Goal: Task Accomplishment & Management: Manage account settings

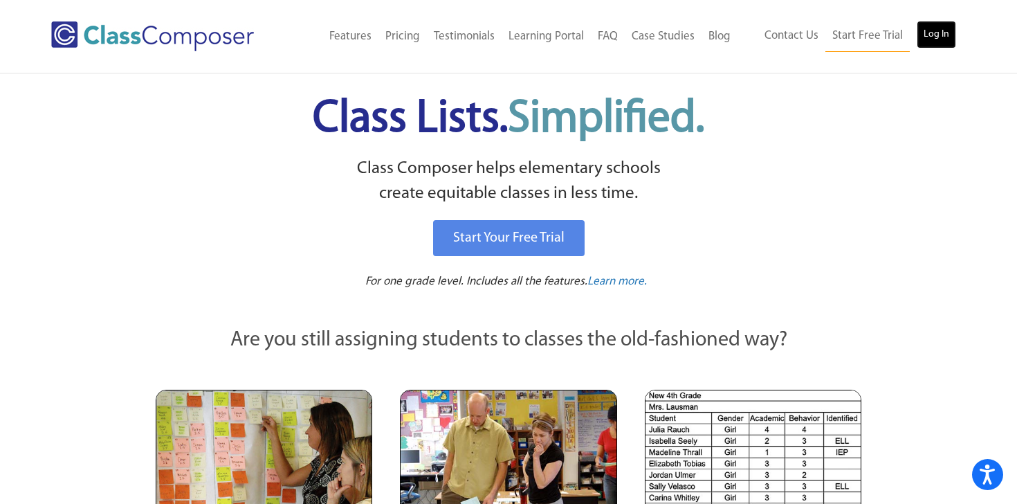
click at [941, 33] on link "Log In" at bounding box center [935, 35] width 39 height 28
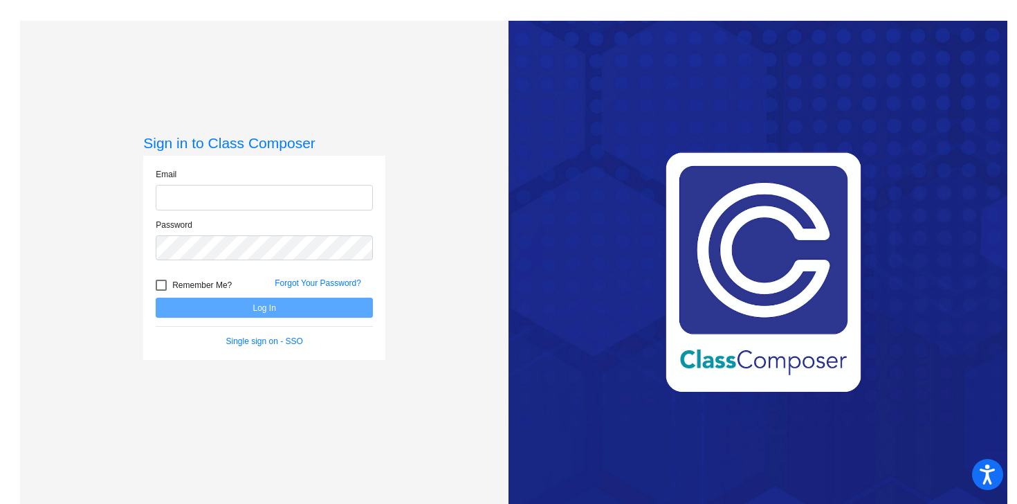
type input "[EMAIL_ADDRESS][DOMAIN_NAME]"
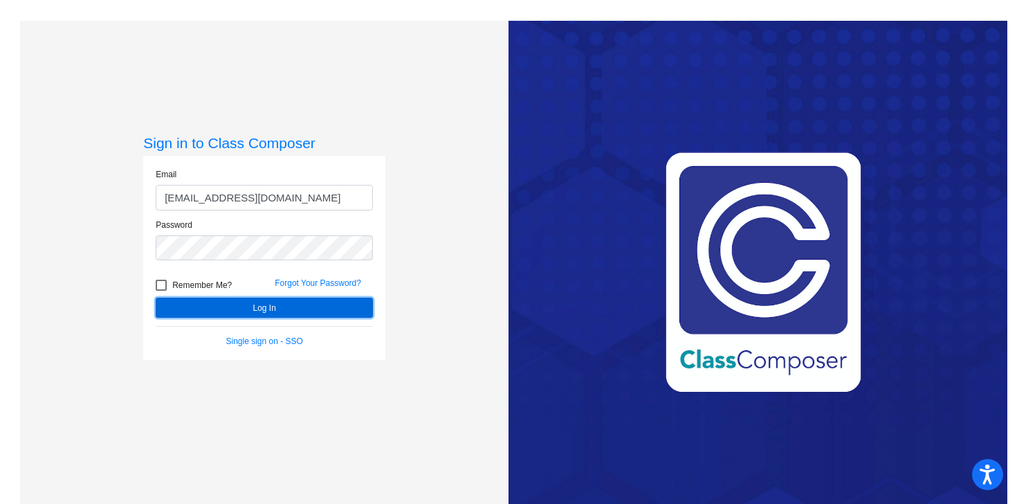
click at [277, 307] on button "Log In" at bounding box center [264, 307] width 217 height 20
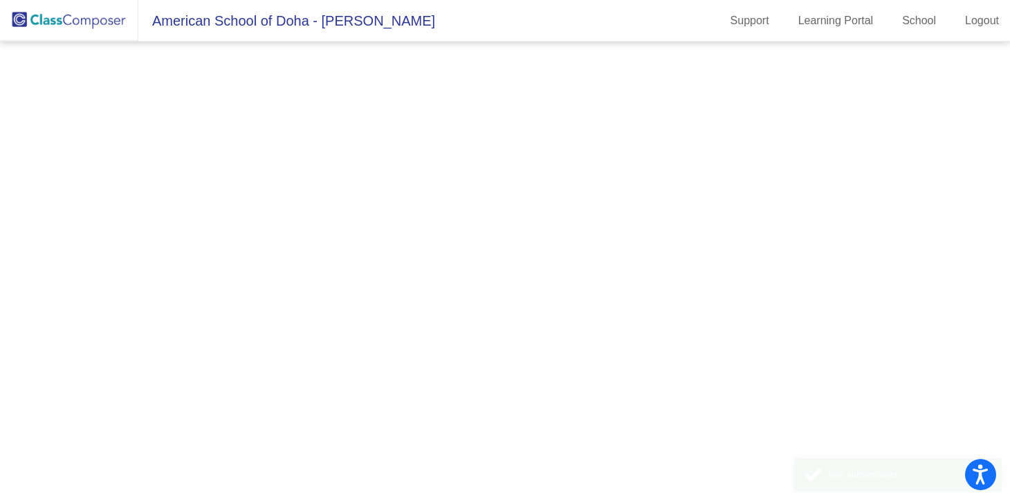
click at [277, 307] on mat-sidenav-content at bounding box center [505, 272] width 1010 height 462
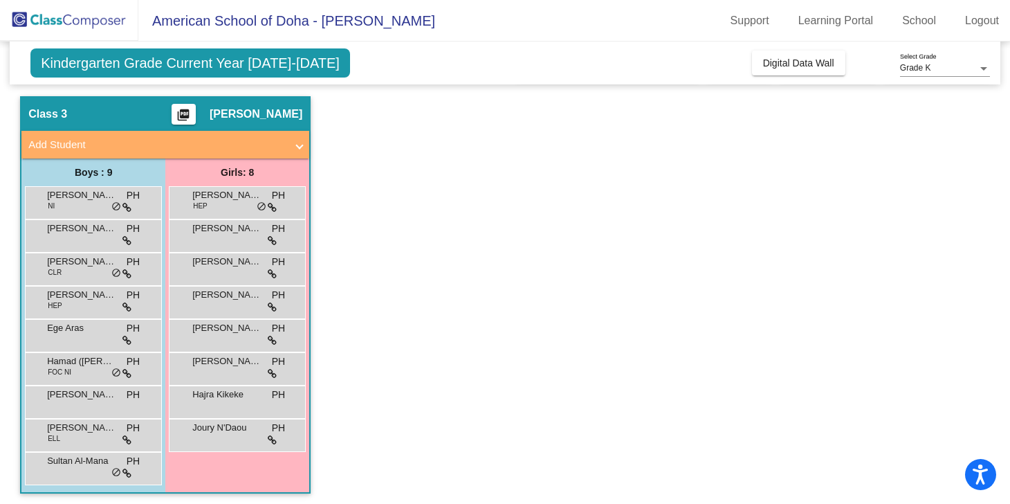
scroll to position [39, 0]
